Goal: Entertainment & Leisure: Consume media (video, audio)

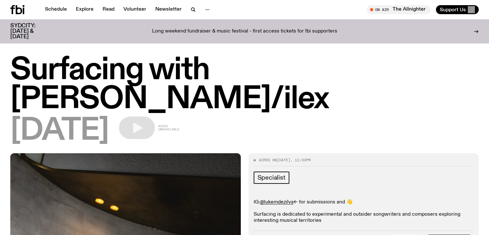
scroll to position [510, 0]
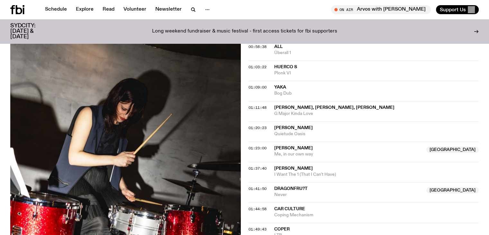
scroll to position [550, 0]
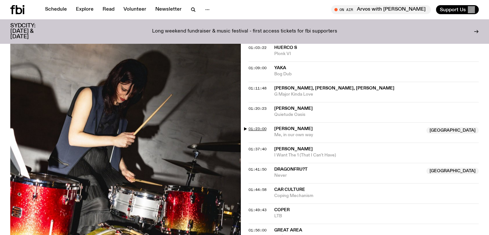
click at [250, 126] on span "01:23:00" at bounding box center [257, 128] width 18 height 5
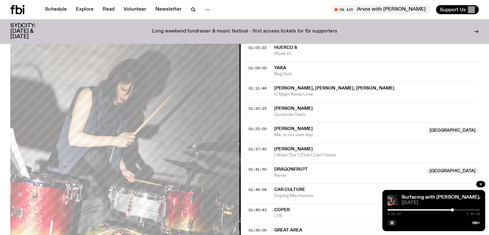
click at [455, 210] on div at bounding box center [433, 209] width 93 height 1
click at [454, 209] on div at bounding box center [453, 209] width 3 height 3
click at [392, 221] on rect "button" at bounding box center [392, 222] width 1 height 3
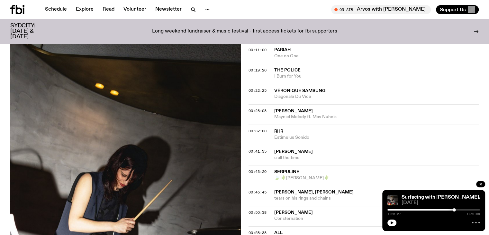
scroll to position [140, 0]
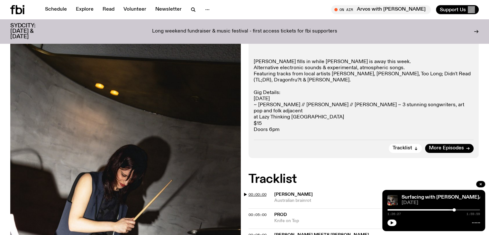
click at [255, 192] on span "00:00:00" at bounding box center [257, 194] width 18 height 5
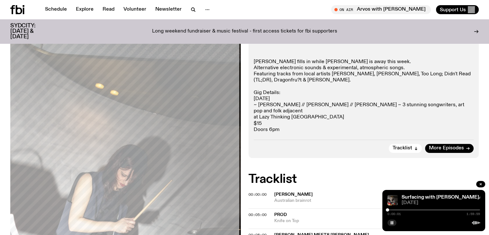
click at [389, 209] on div at bounding box center [433, 209] width 93 height 1
click at [389, 210] on div at bounding box center [388, 209] width 3 height 3
click at [391, 222] on rect "button" at bounding box center [390, 222] width 1 height 3
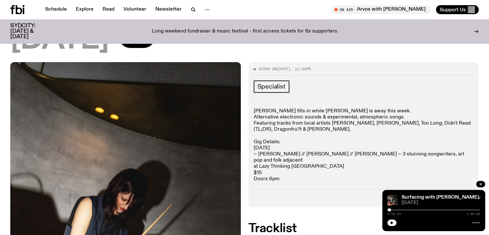
scroll to position [8, 0]
